Goal: Contribute content

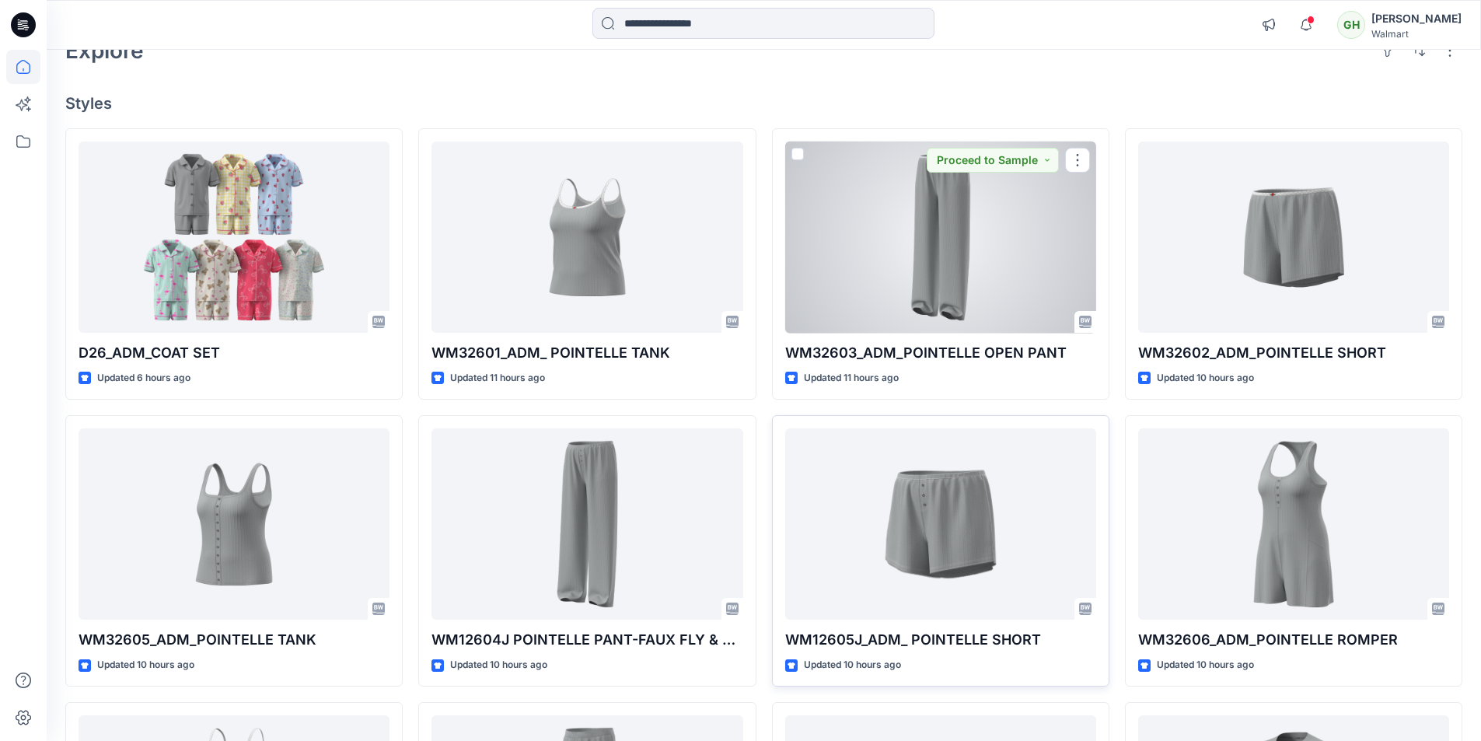
scroll to position [233, 0]
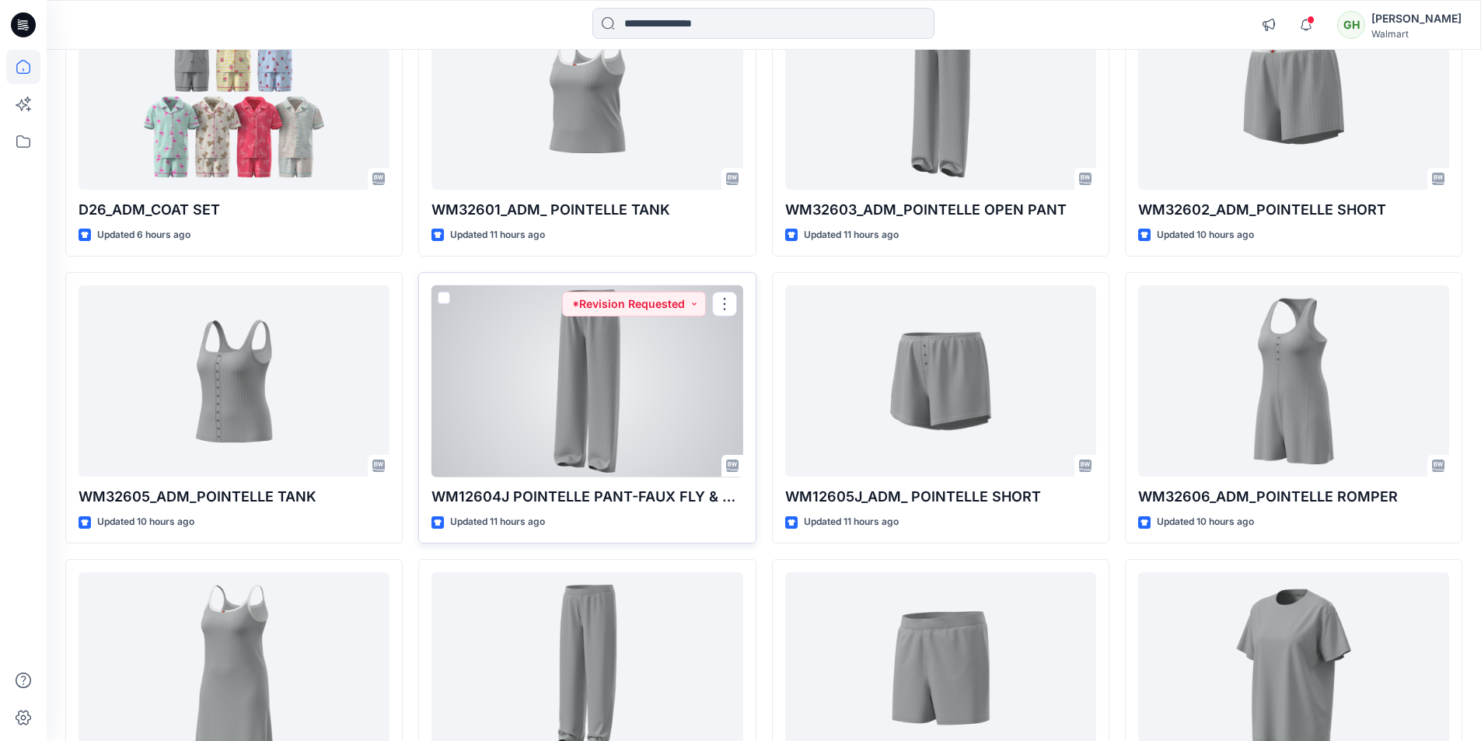
click at [569, 385] on div at bounding box center [586, 381] width 311 height 192
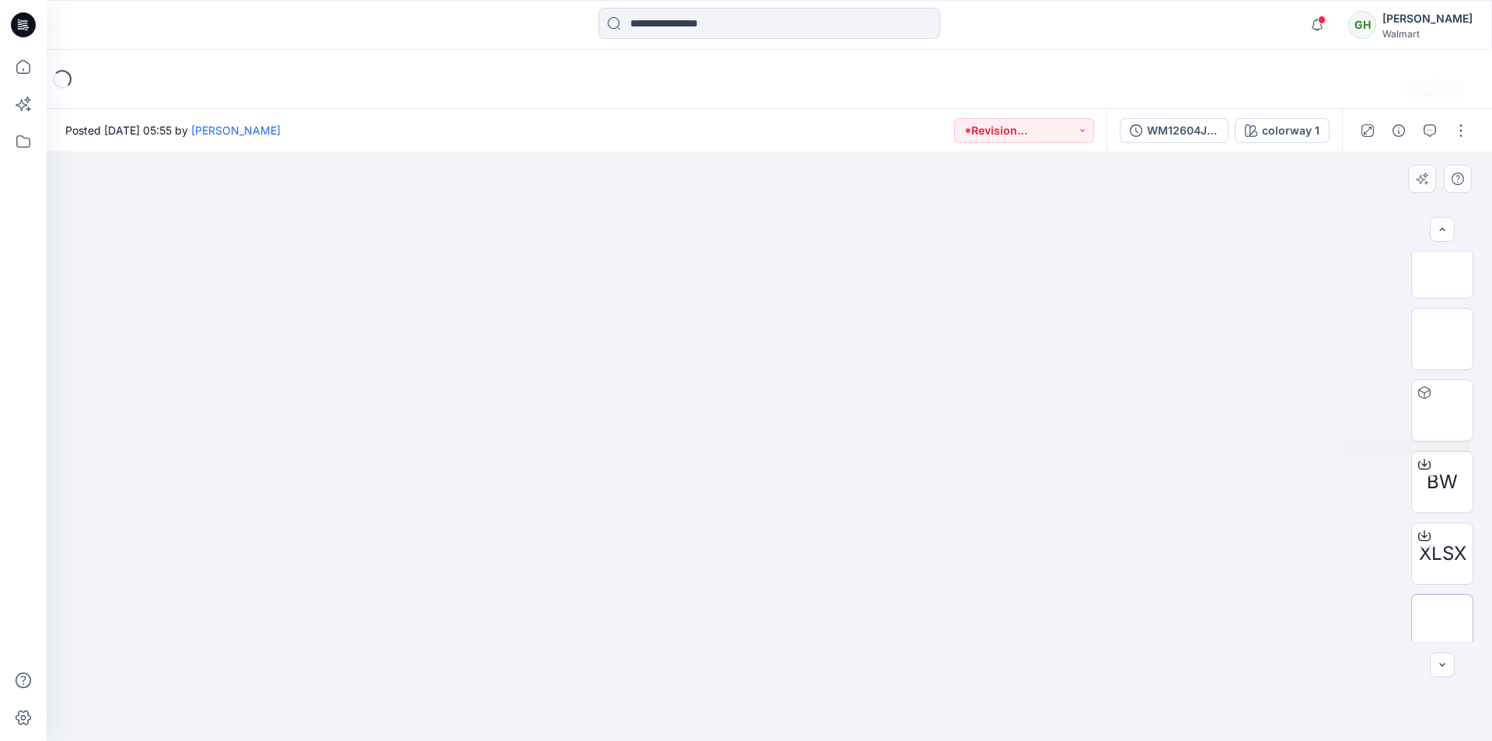
scroll to position [389, 0]
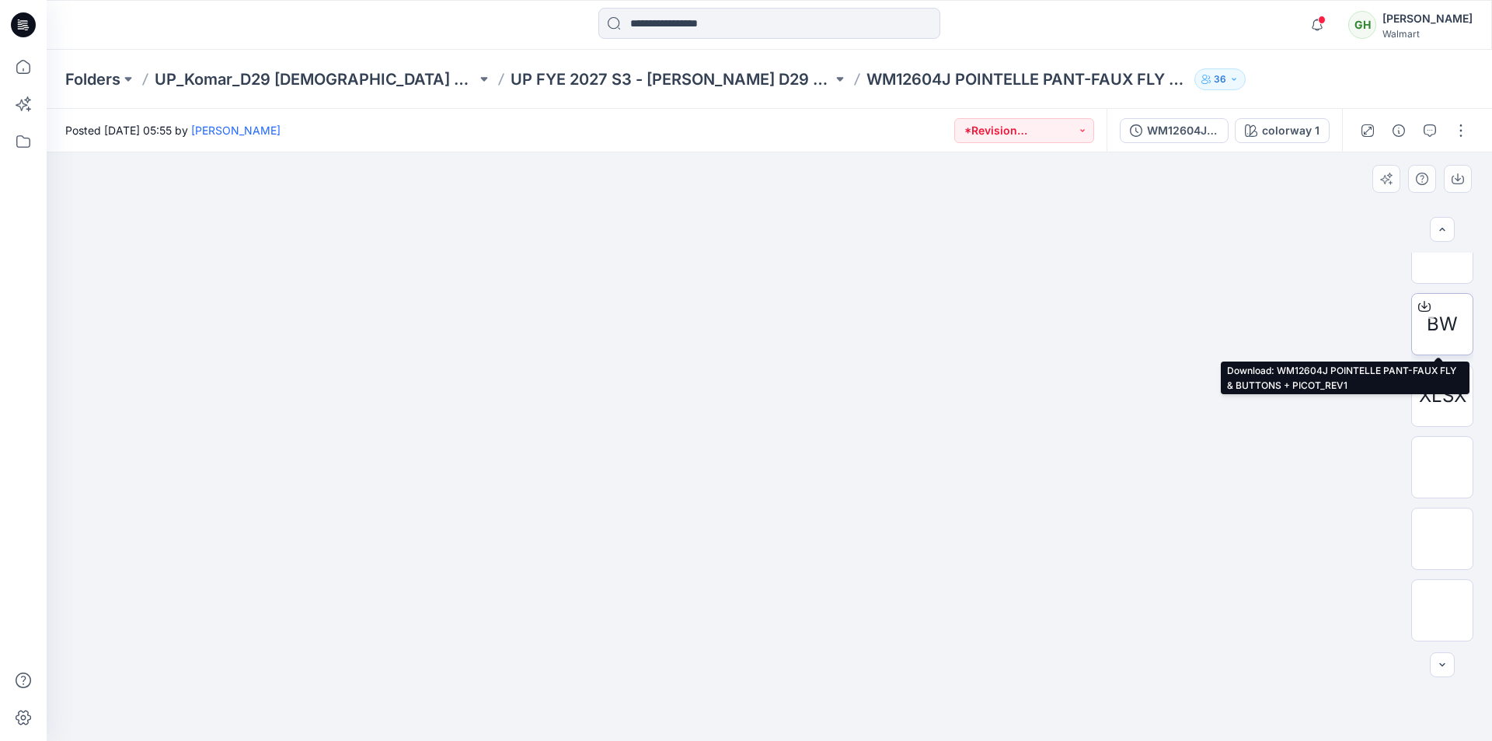
click at [1419, 302] on icon at bounding box center [1425, 306] width 12 height 12
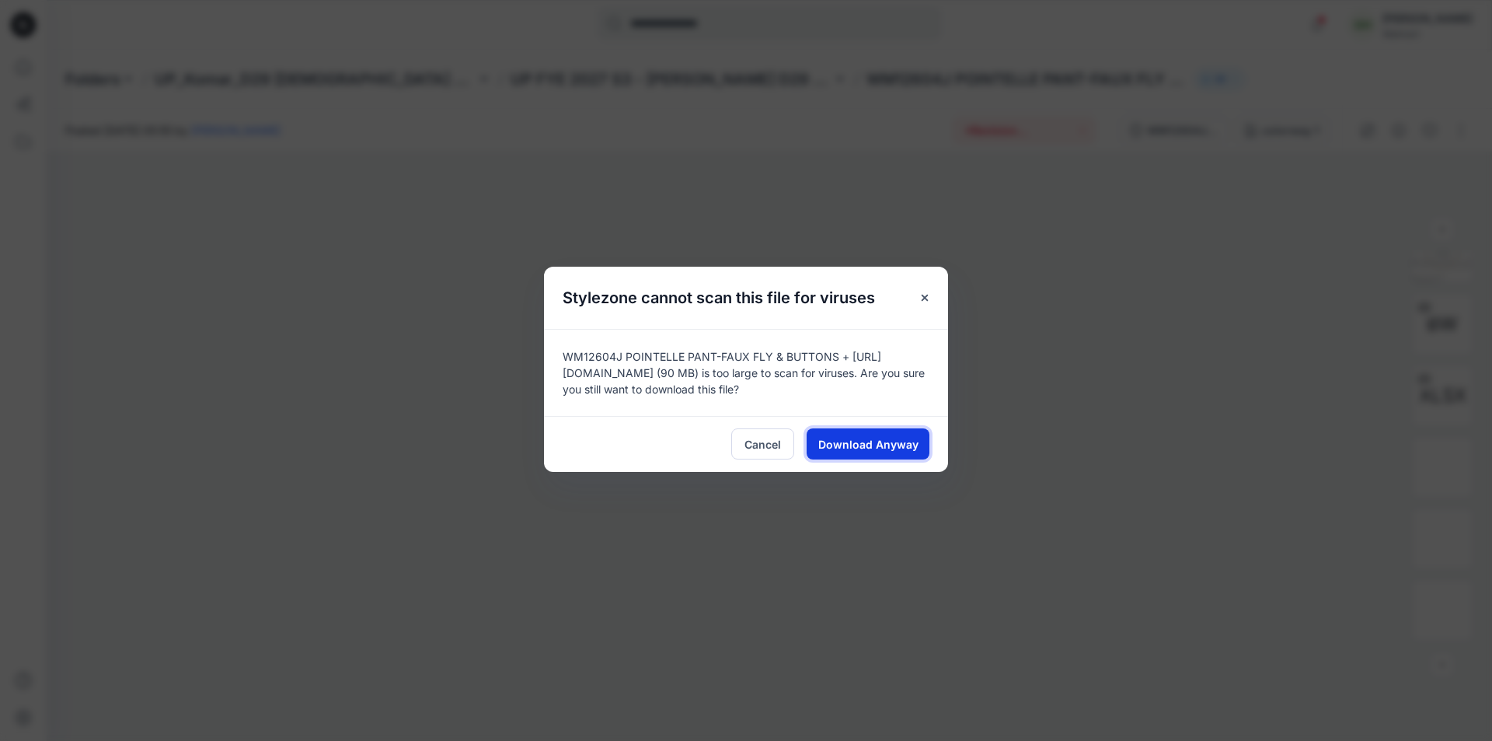
click at [884, 449] on span "Download Anyway" at bounding box center [868, 444] width 100 height 16
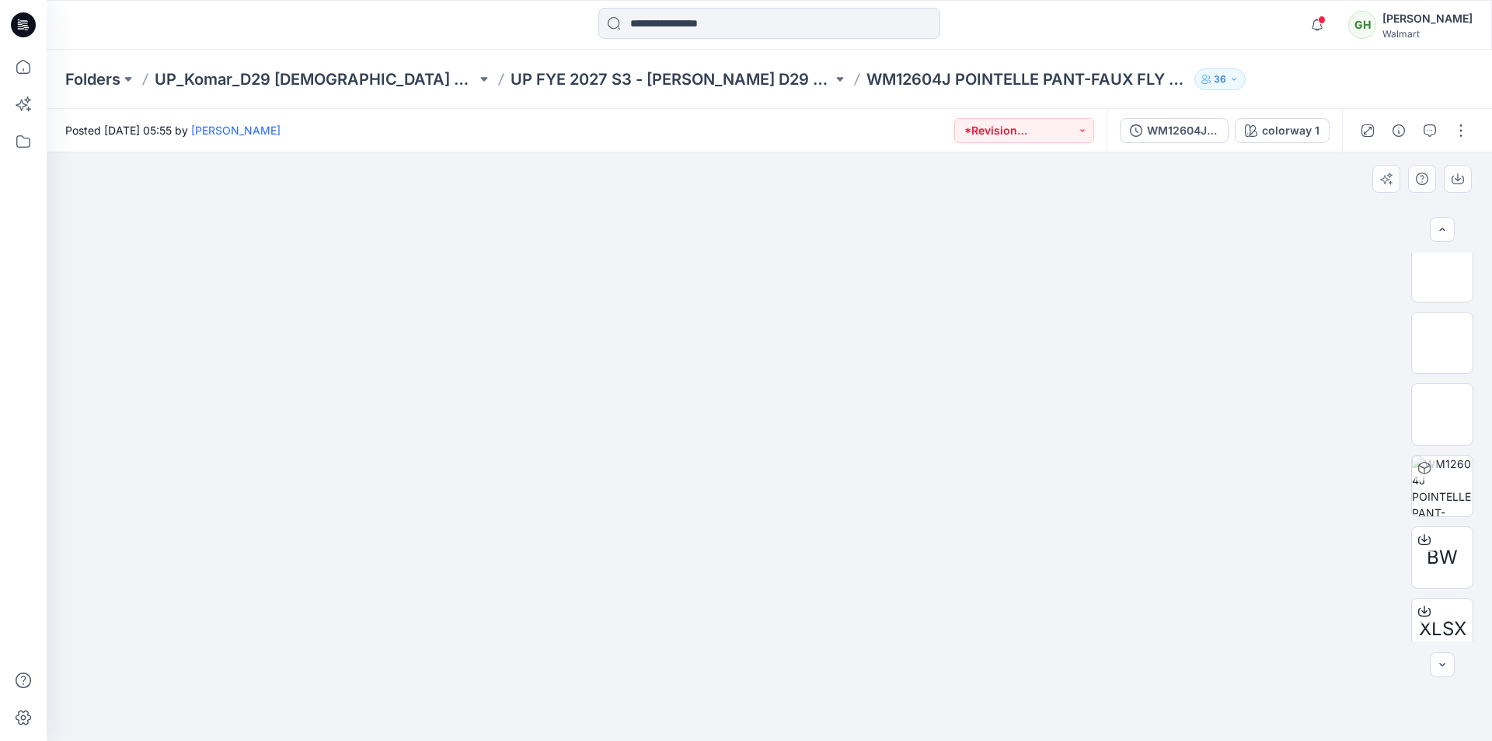
scroll to position [0, 0]
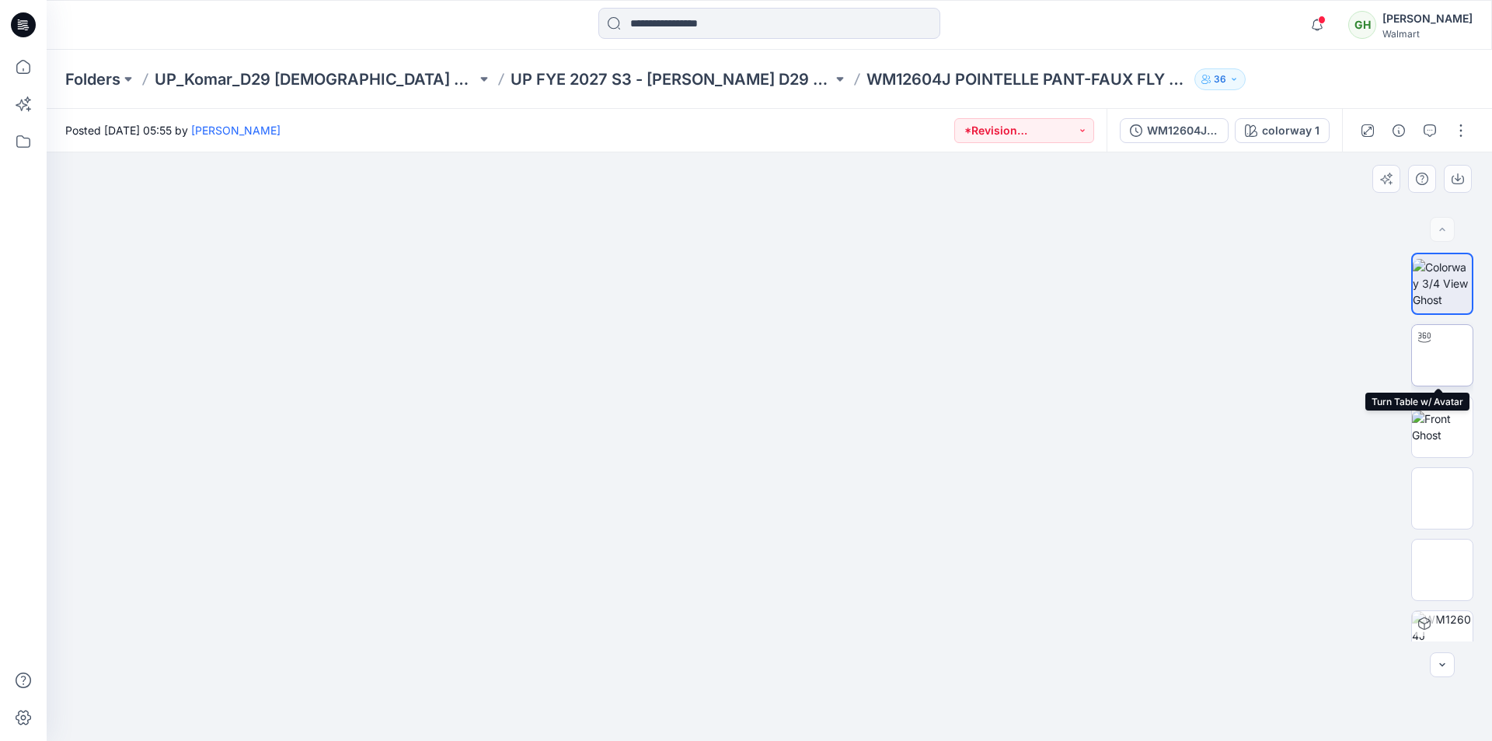
click at [1443, 355] on img at bounding box center [1443, 355] width 0 height 0
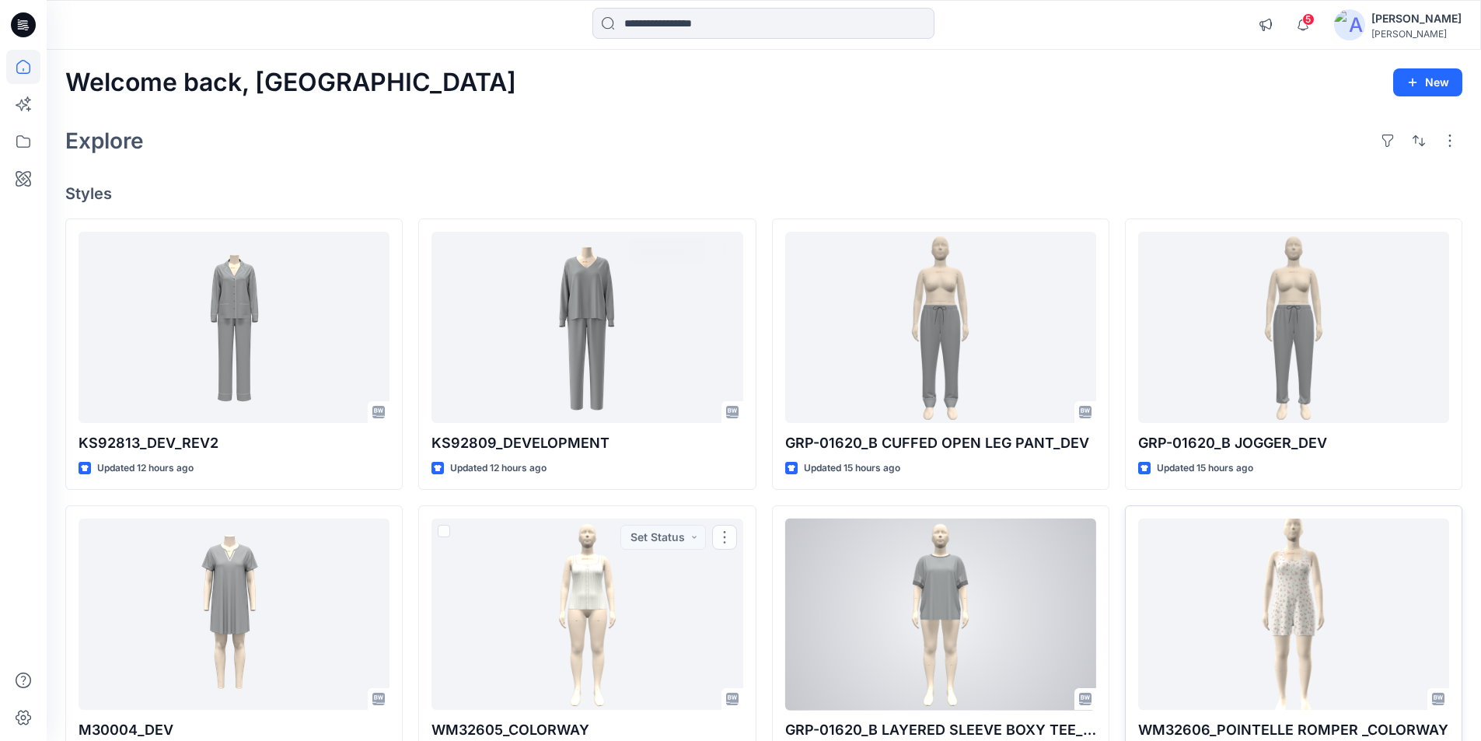
scroll to position [311, 0]
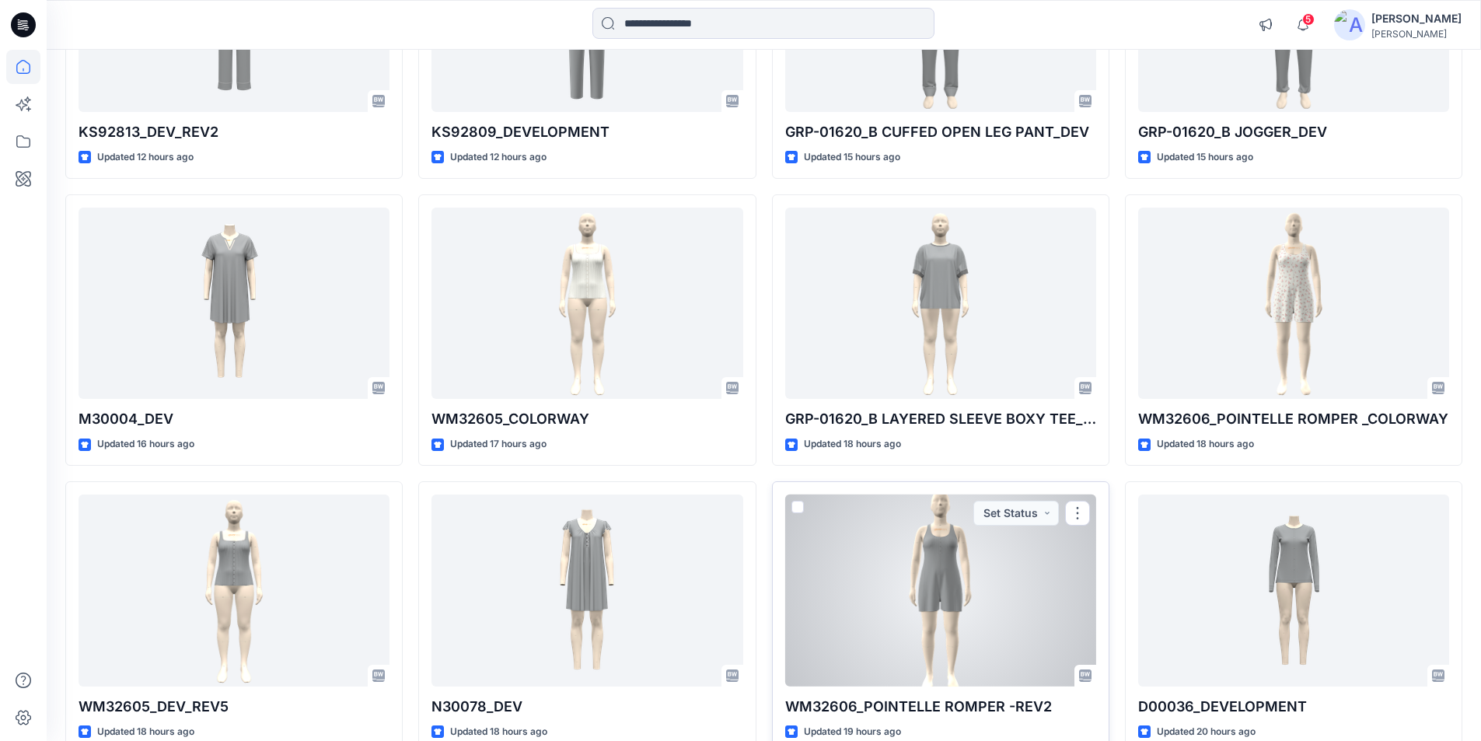
click at [898, 630] on div at bounding box center [940, 590] width 311 height 192
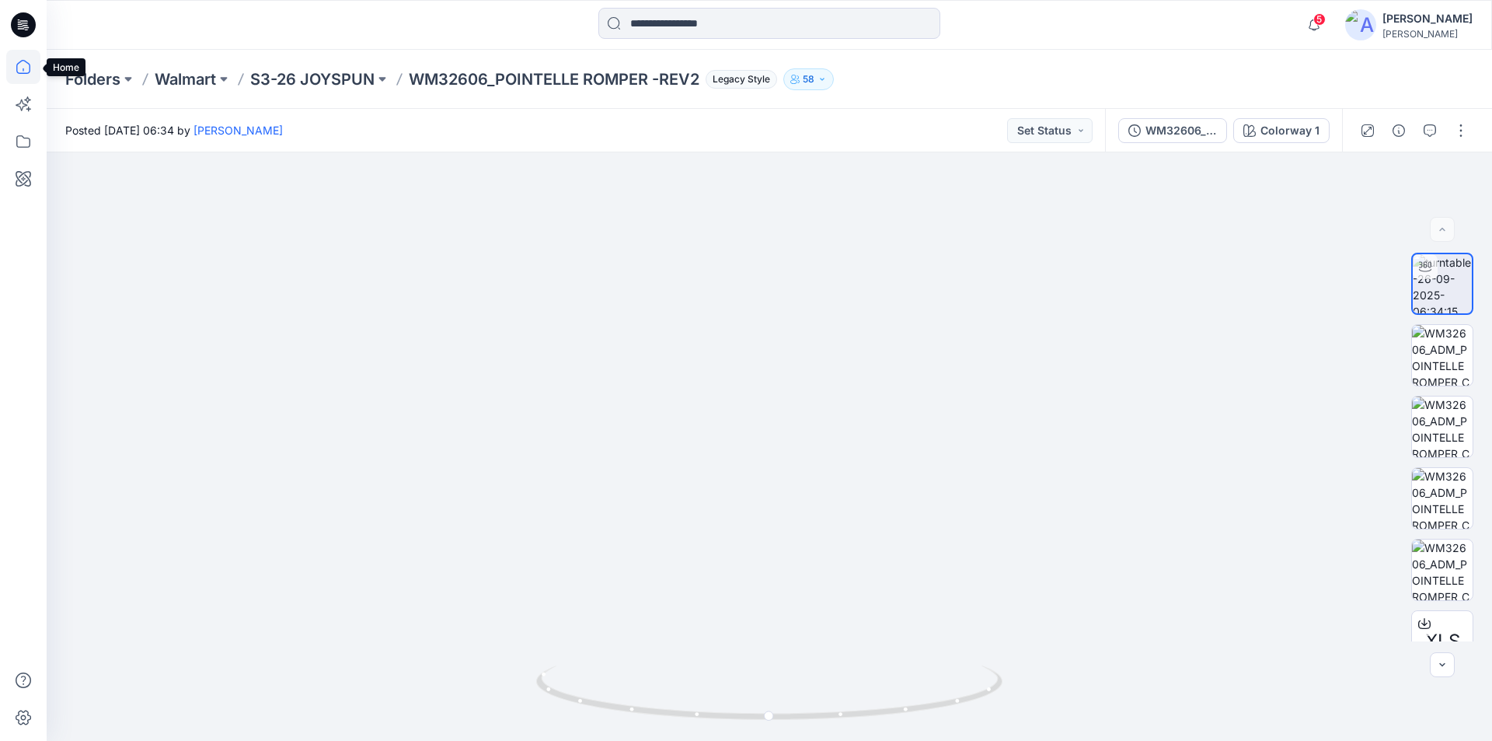
click at [16, 69] on icon at bounding box center [23, 67] width 34 height 34
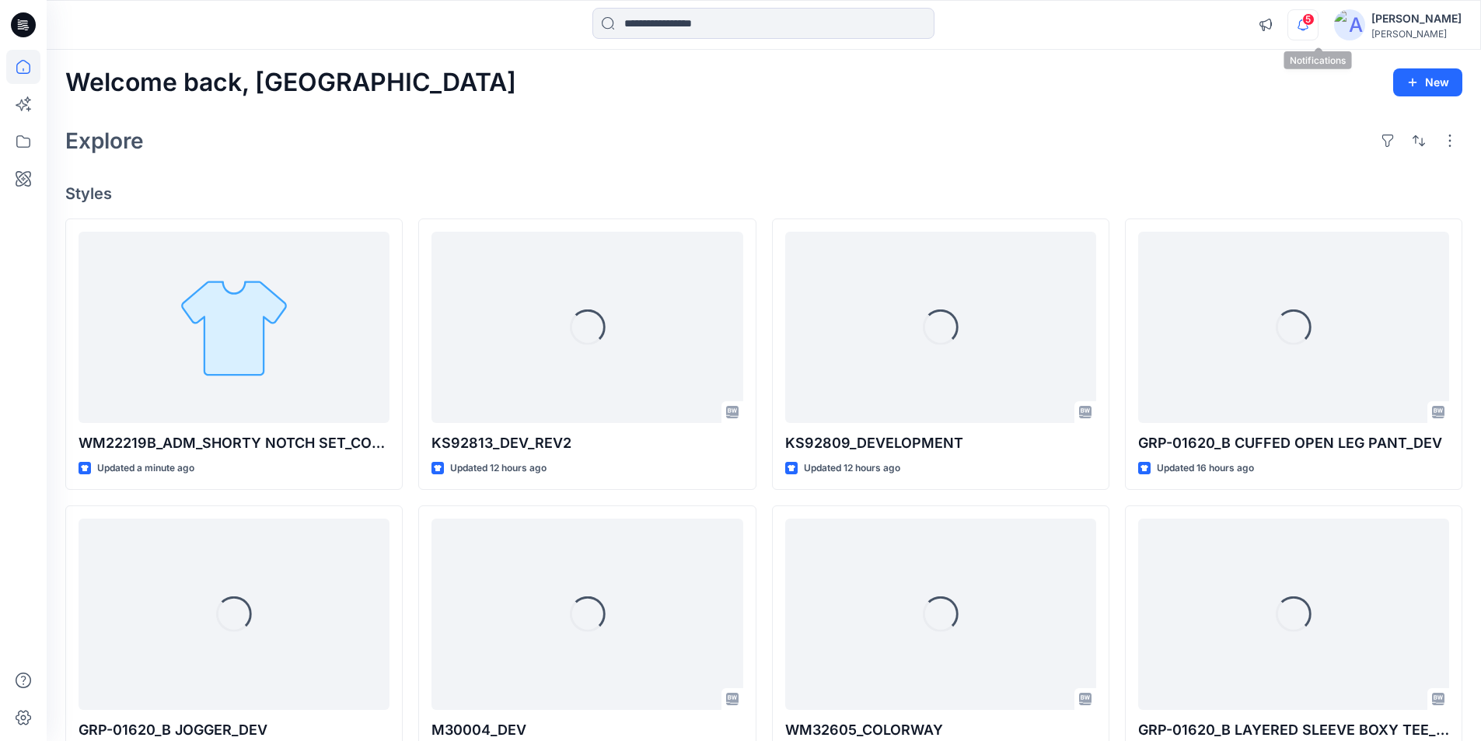
click at [1308, 26] on icon "button" at bounding box center [1302, 24] width 11 height 10
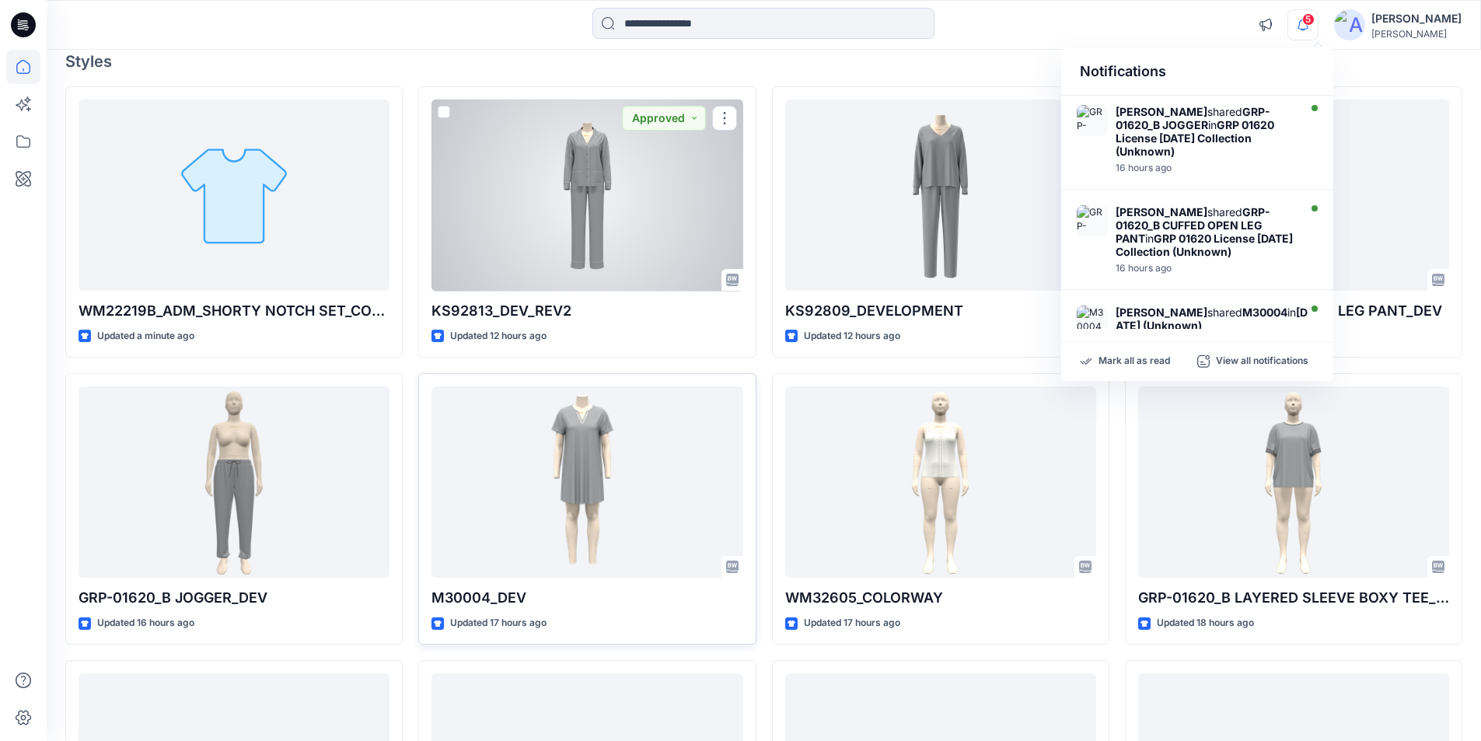
scroll to position [233, 0]
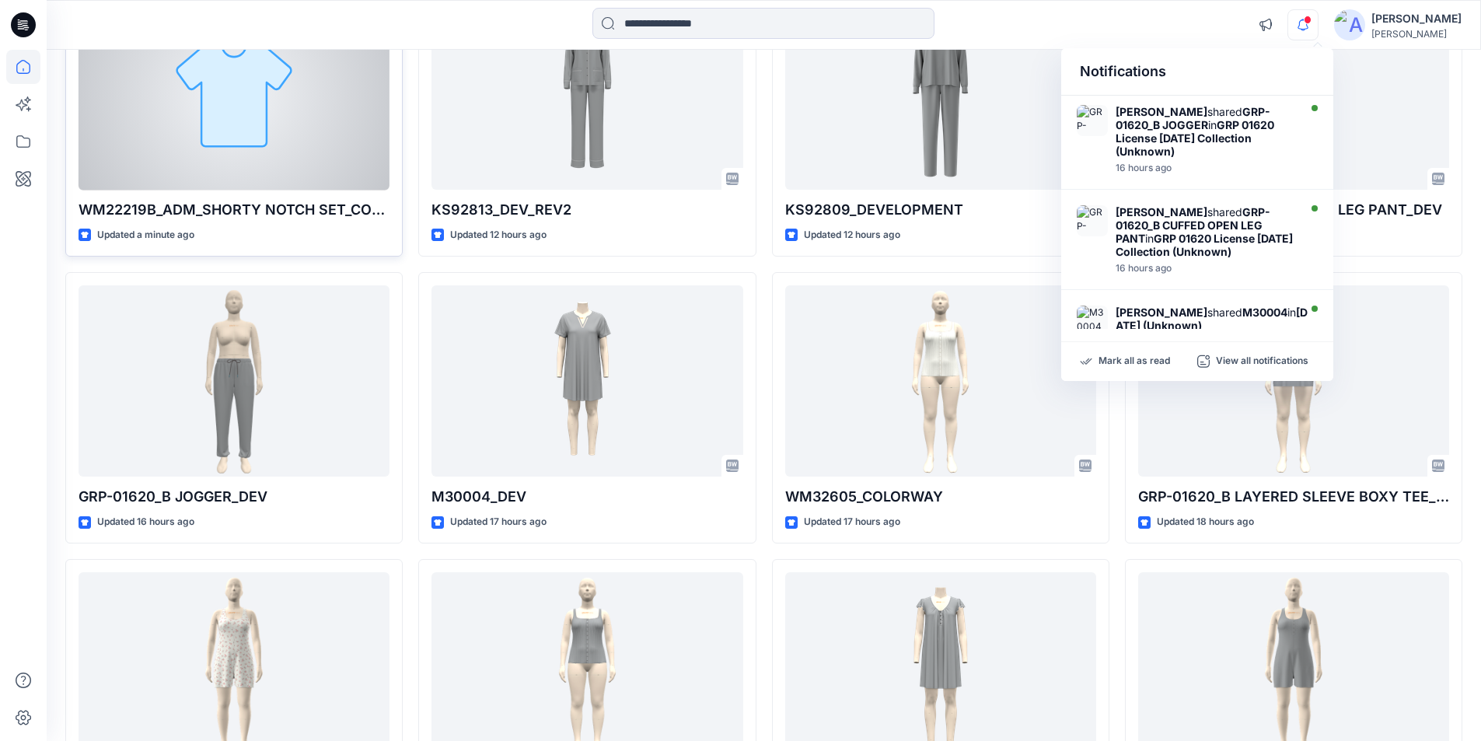
click at [222, 115] on div at bounding box center [234, 94] width 311 height 192
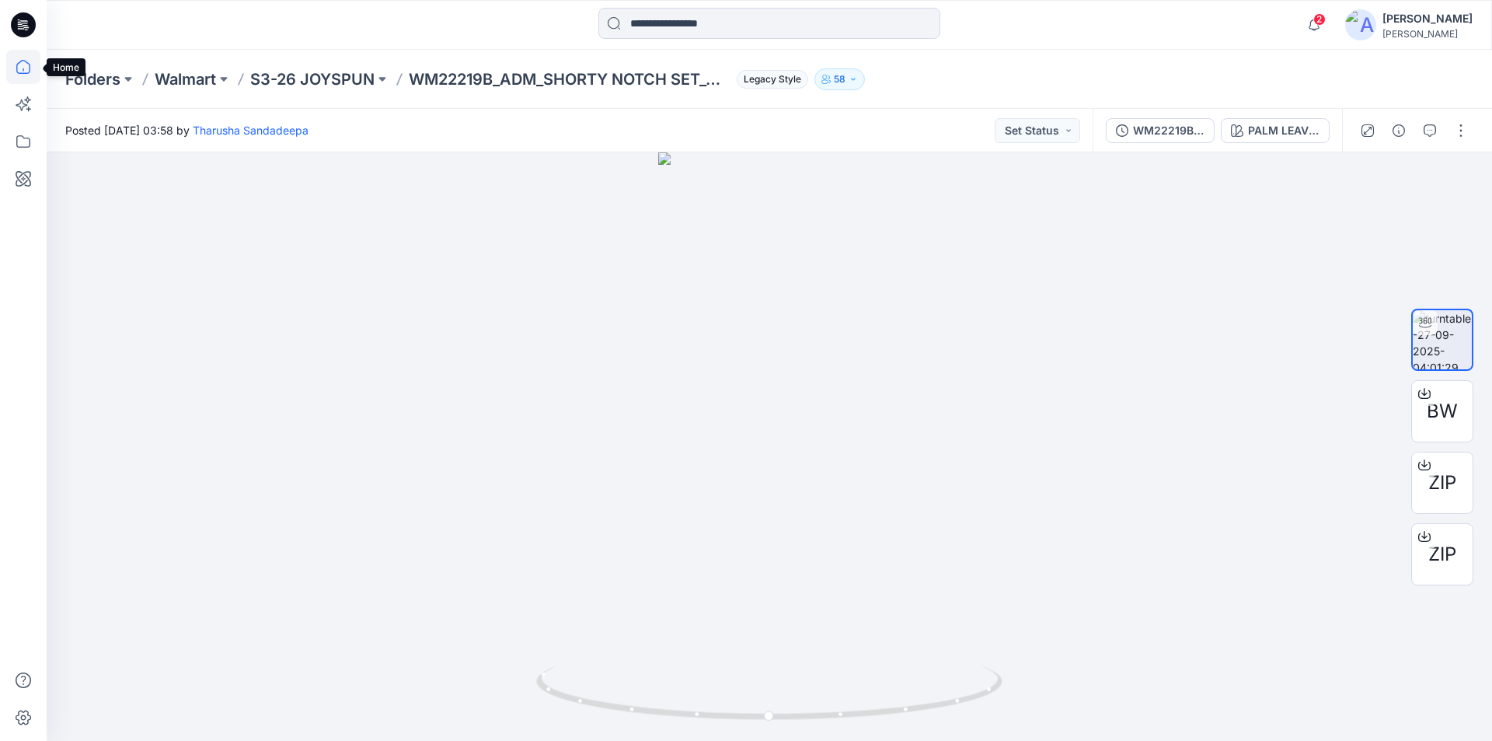
click at [15, 68] on icon at bounding box center [23, 67] width 34 height 34
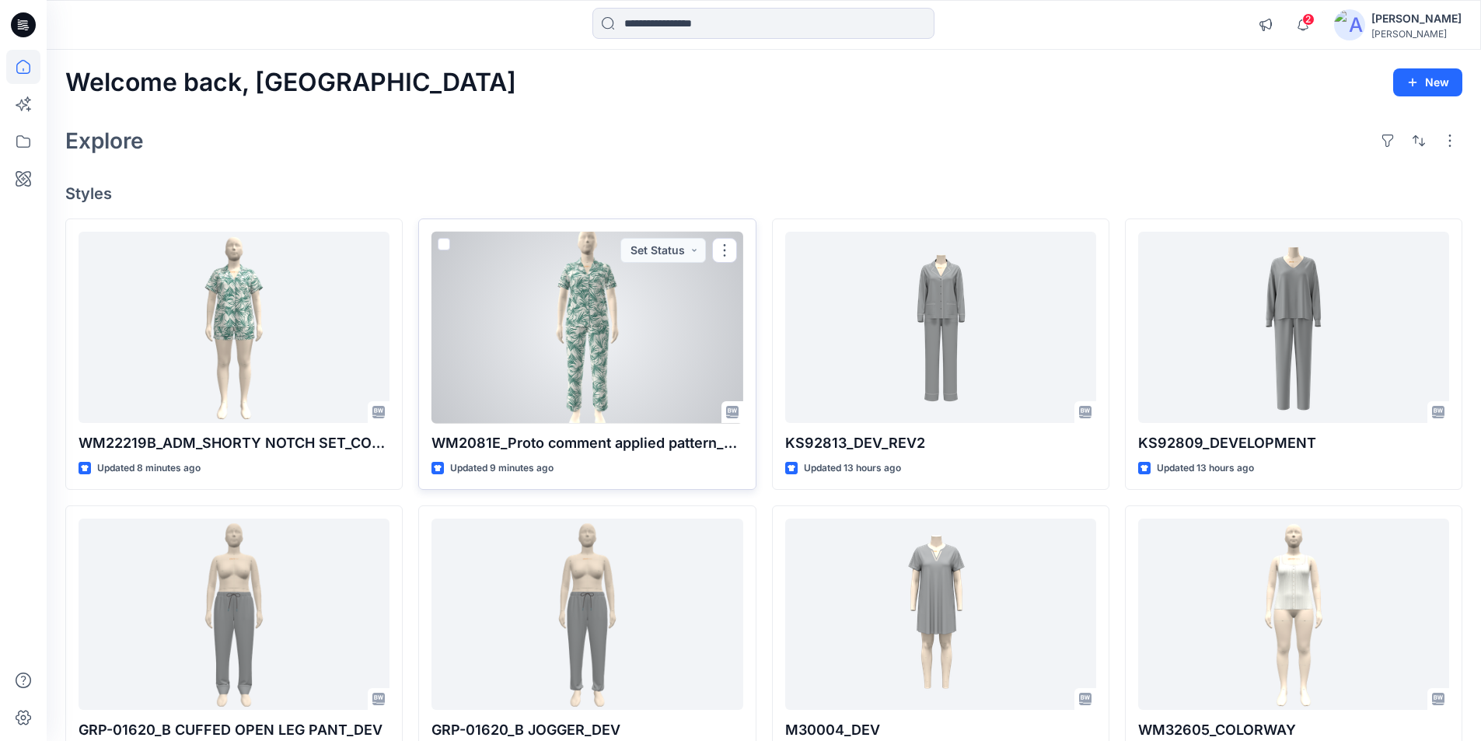
click at [601, 382] on div at bounding box center [586, 328] width 311 height 192
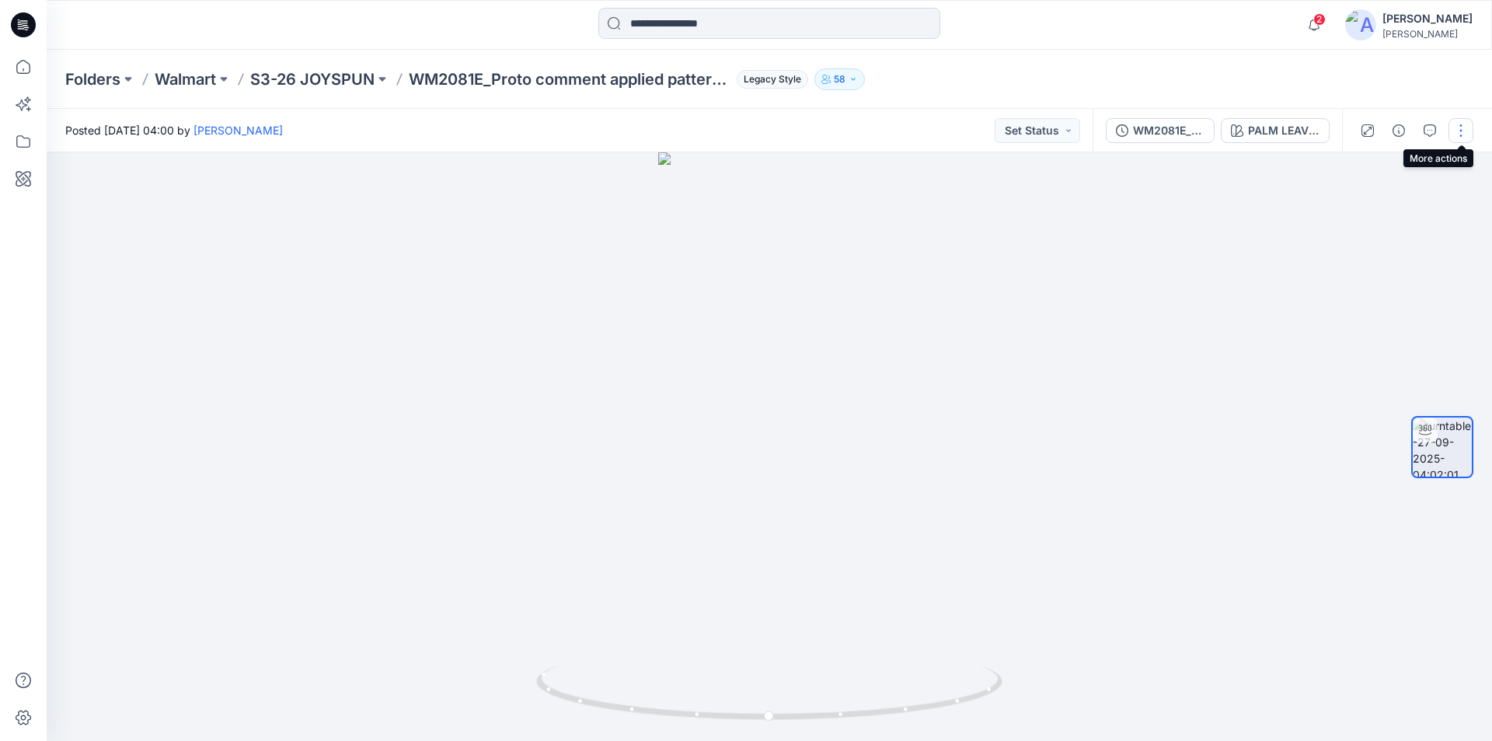
click at [1459, 130] on button "button" at bounding box center [1461, 130] width 25 height 25
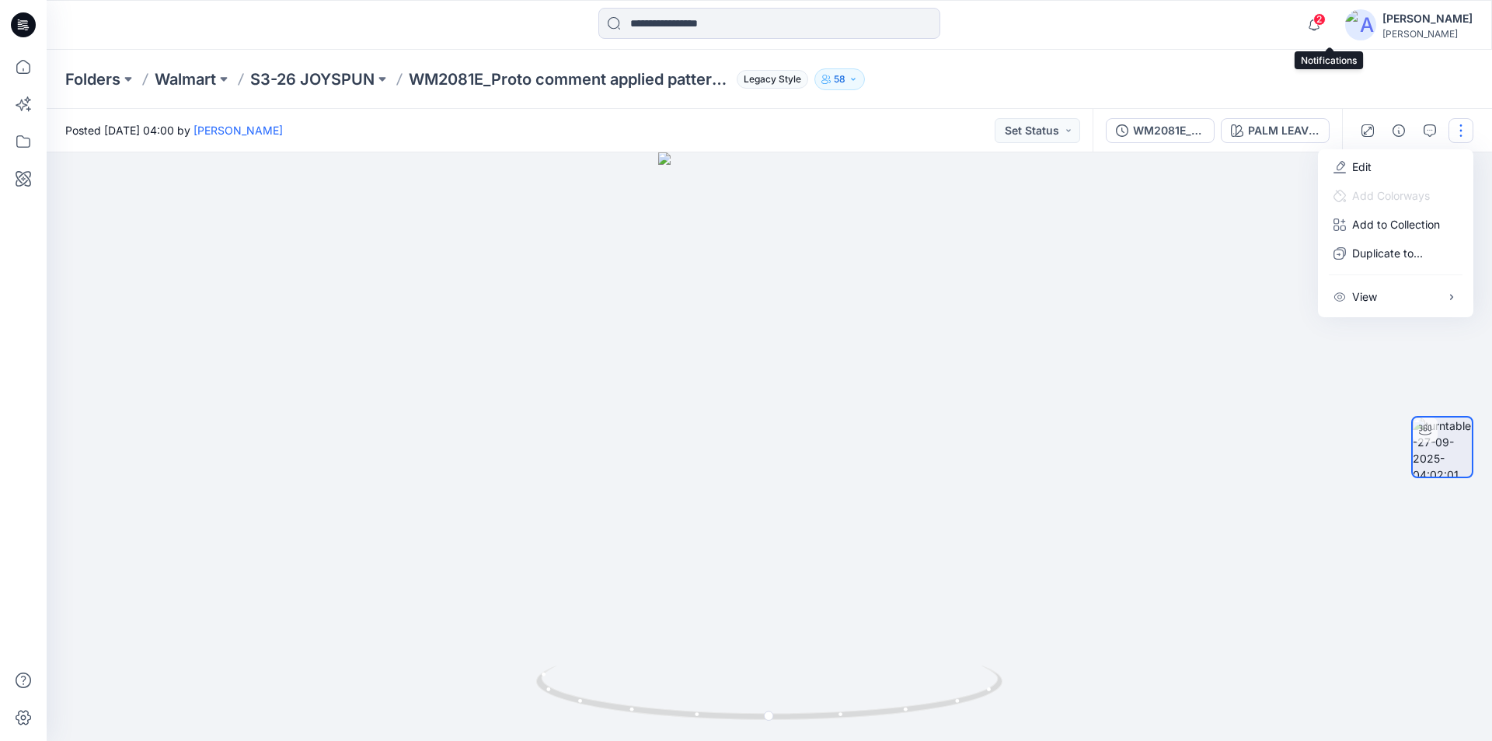
click at [1326, 25] on span "2" at bounding box center [1320, 19] width 12 height 12
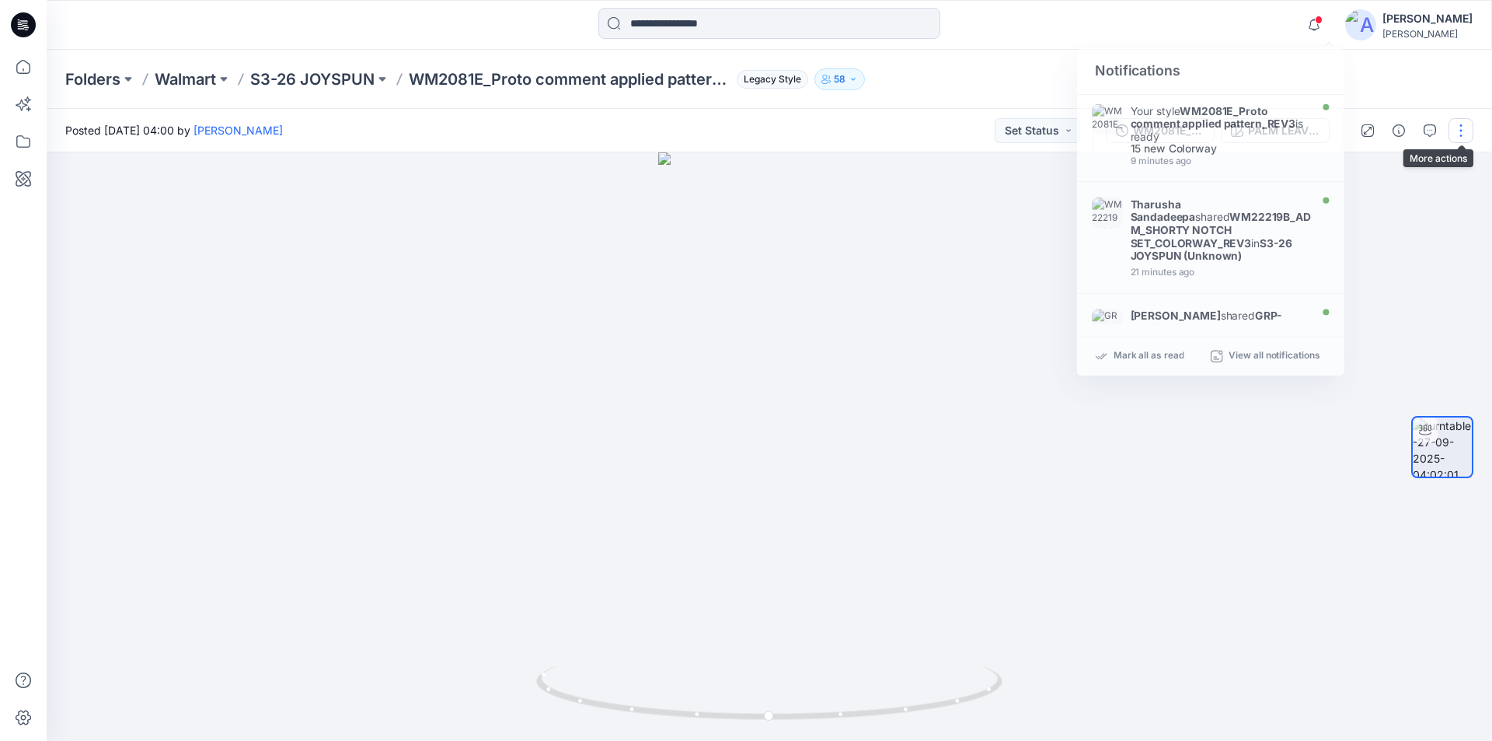
click at [1463, 133] on button "button" at bounding box center [1461, 130] width 25 height 25
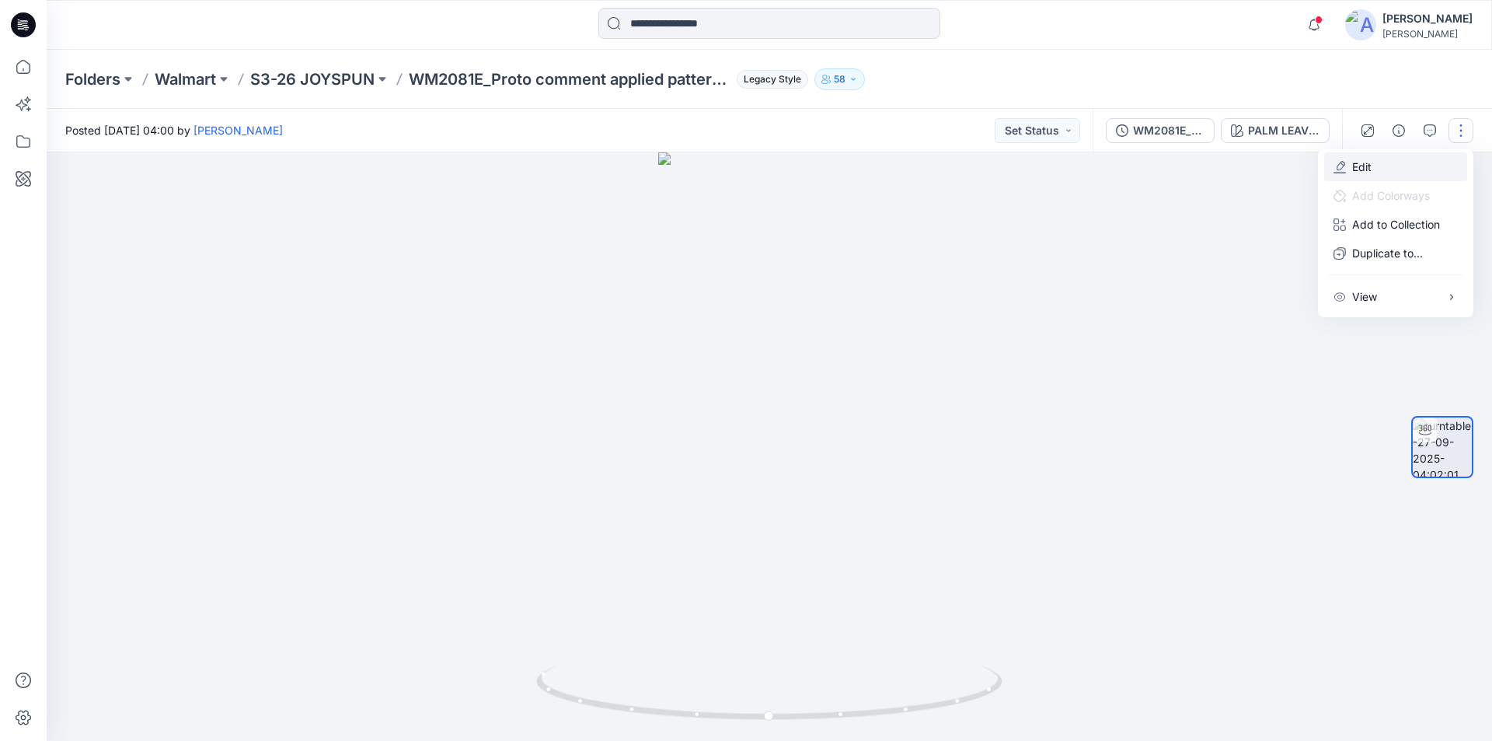
click at [1392, 170] on button "Edit" at bounding box center [1396, 166] width 143 height 29
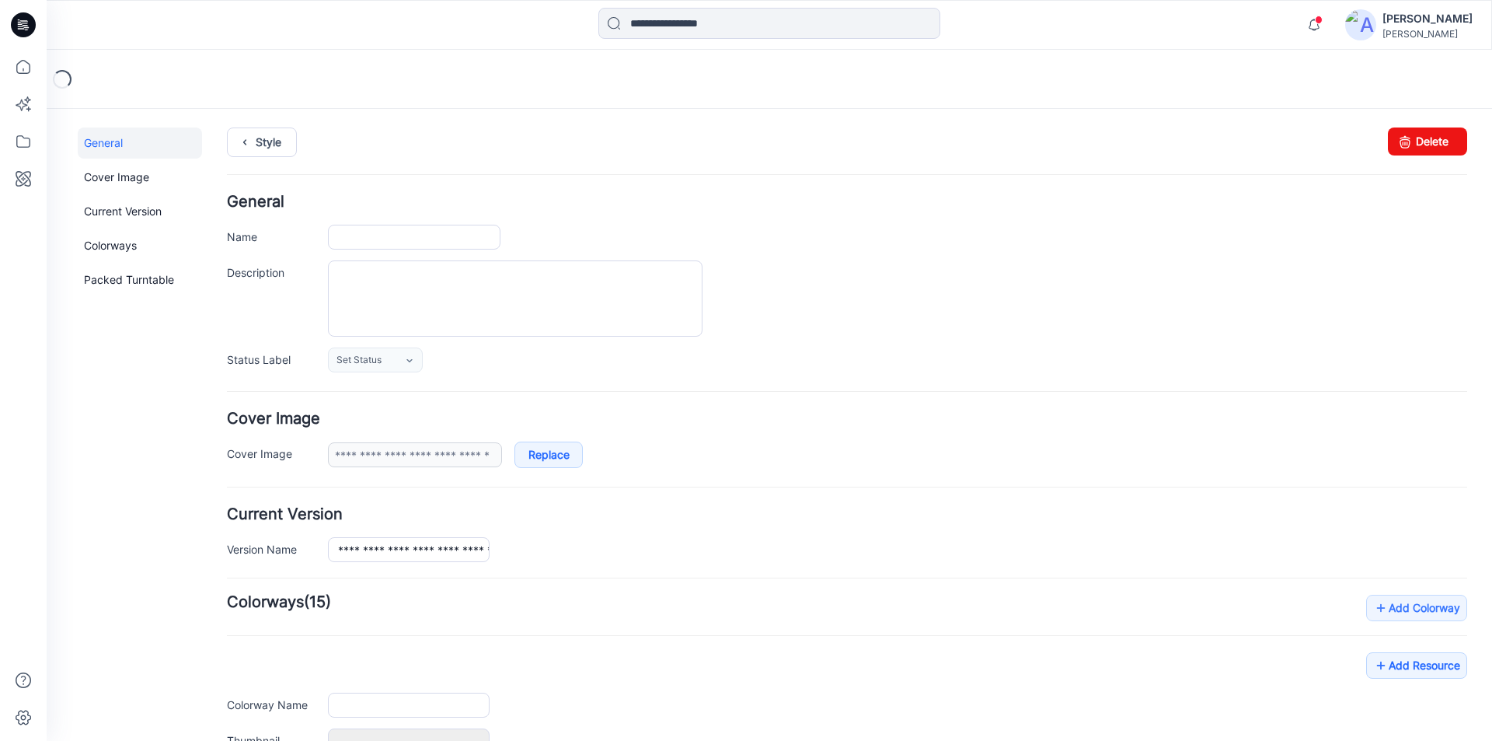
type input "**********"
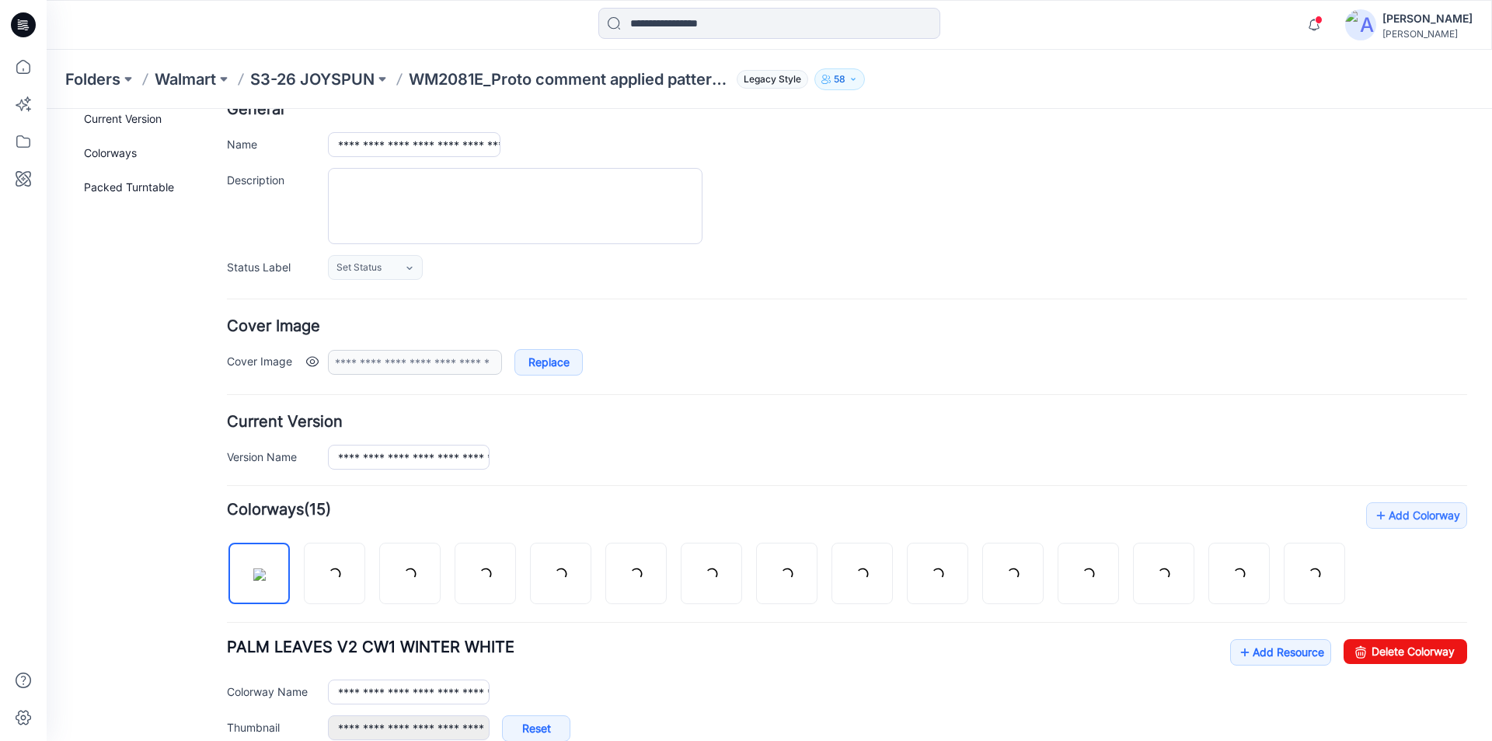
scroll to position [382, 0]
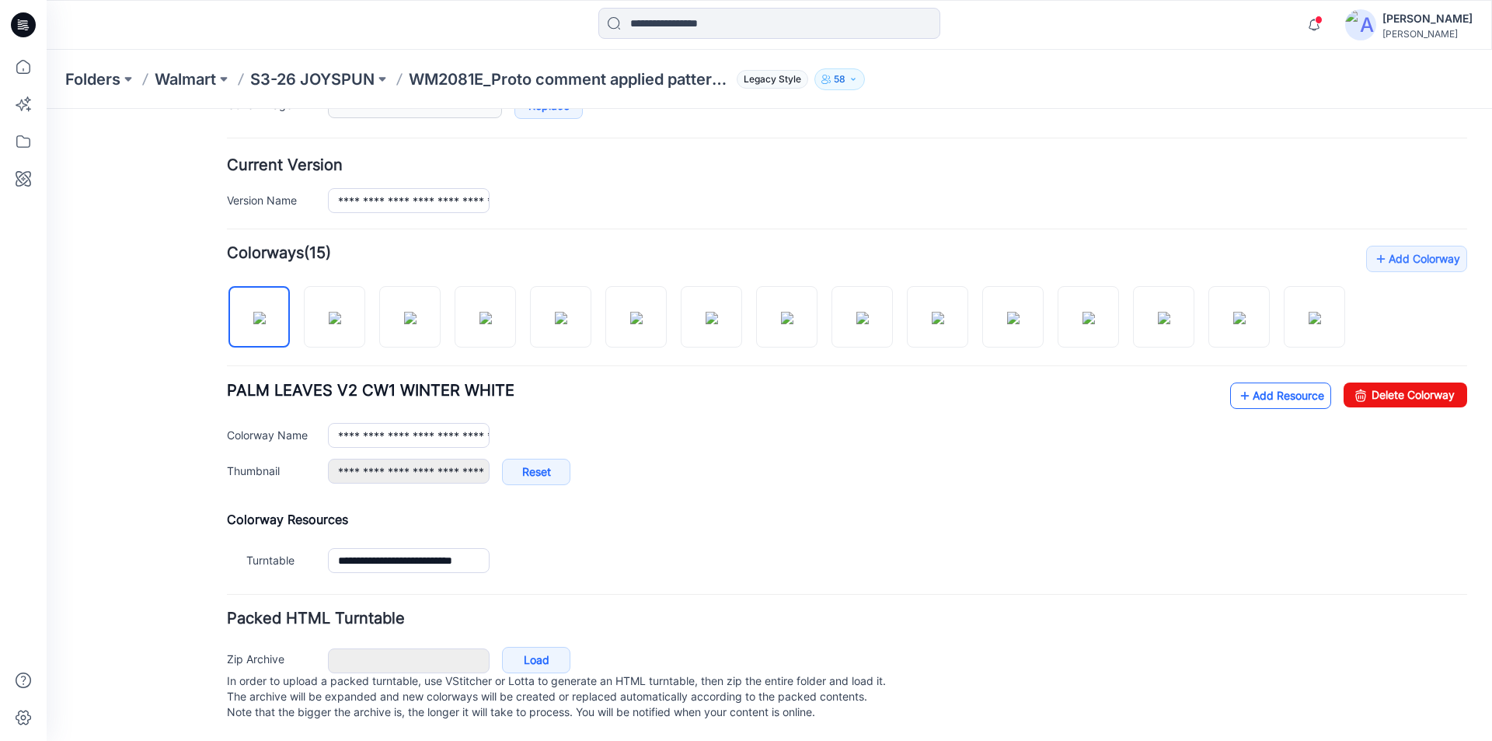
click at [1262, 384] on link "Add Resource" at bounding box center [1280, 395] width 101 height 26
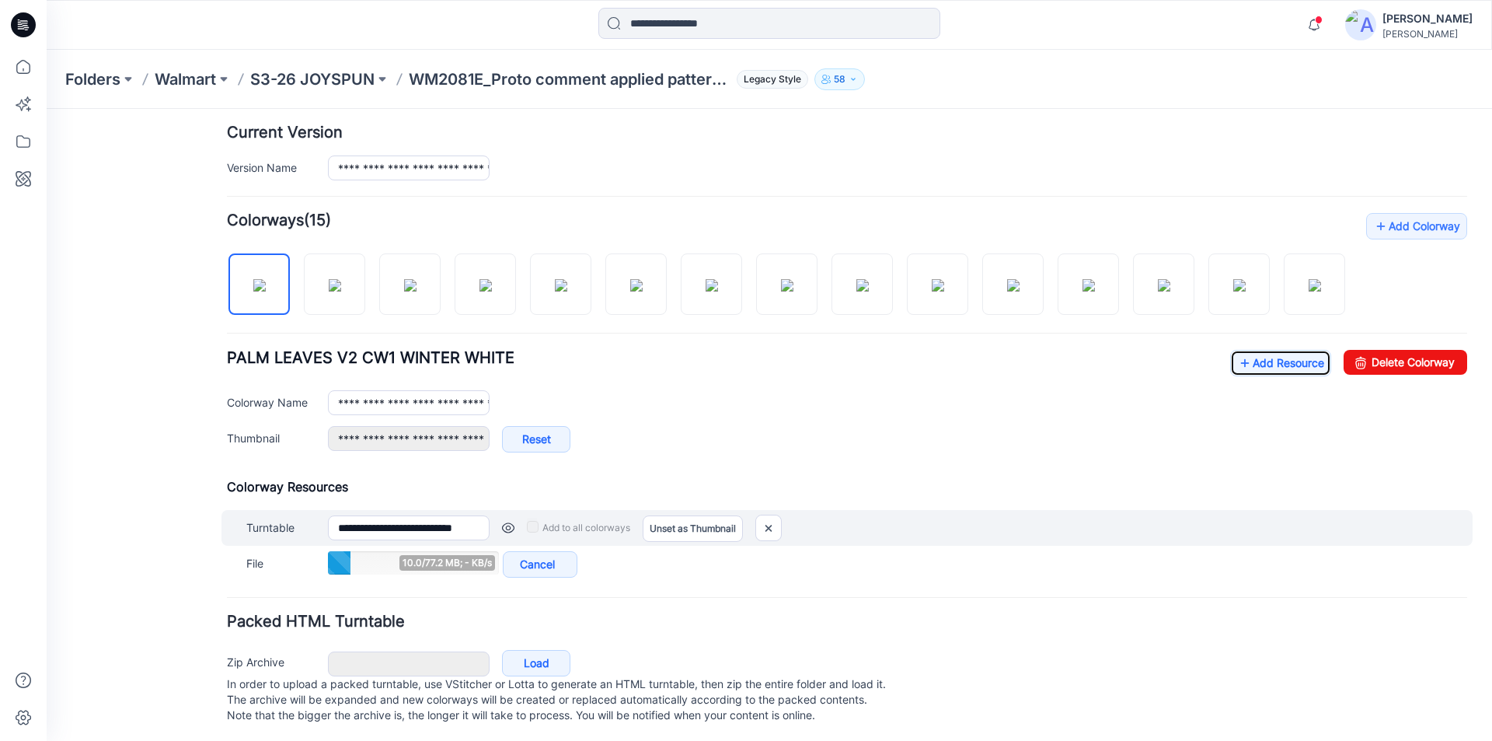
scroll to position [417, 0]
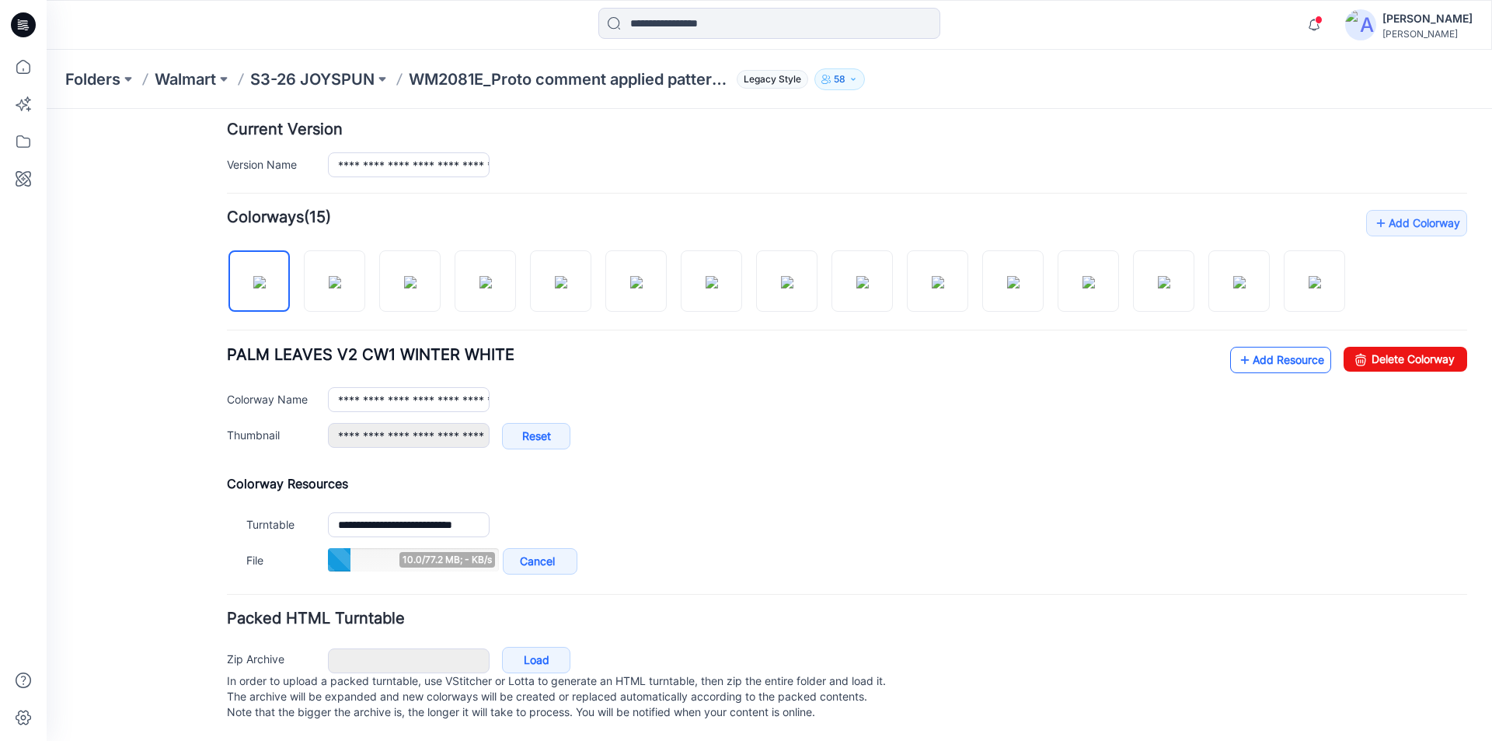
click at [1239, 347] on link "Add Resource" at bounding box center [1280, 360] width 101 height 26
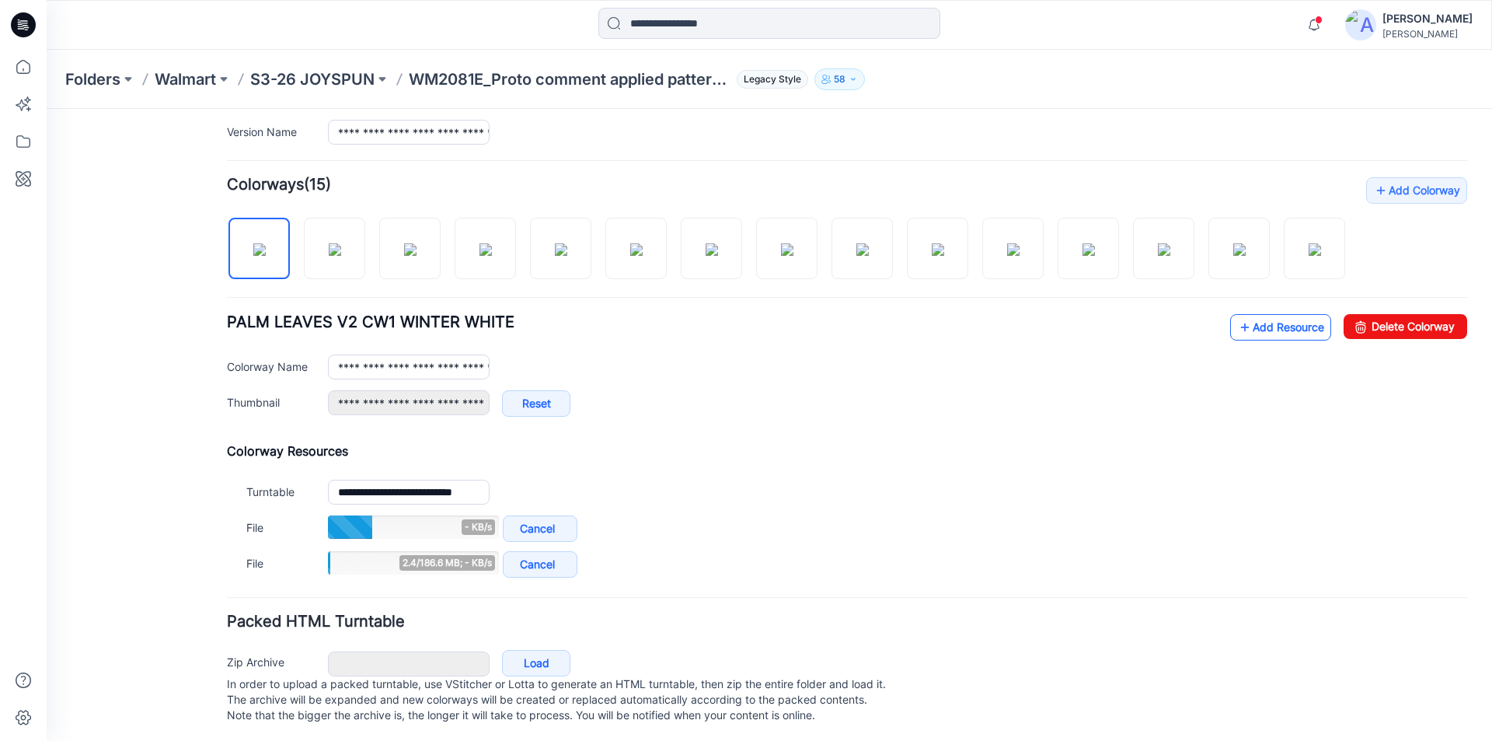
click at [1266, 340] on link "Add Resource" at bounding box center [1280, 327] width 101 height 26
